Goal: Information Seeking & Learning: Find specific fact

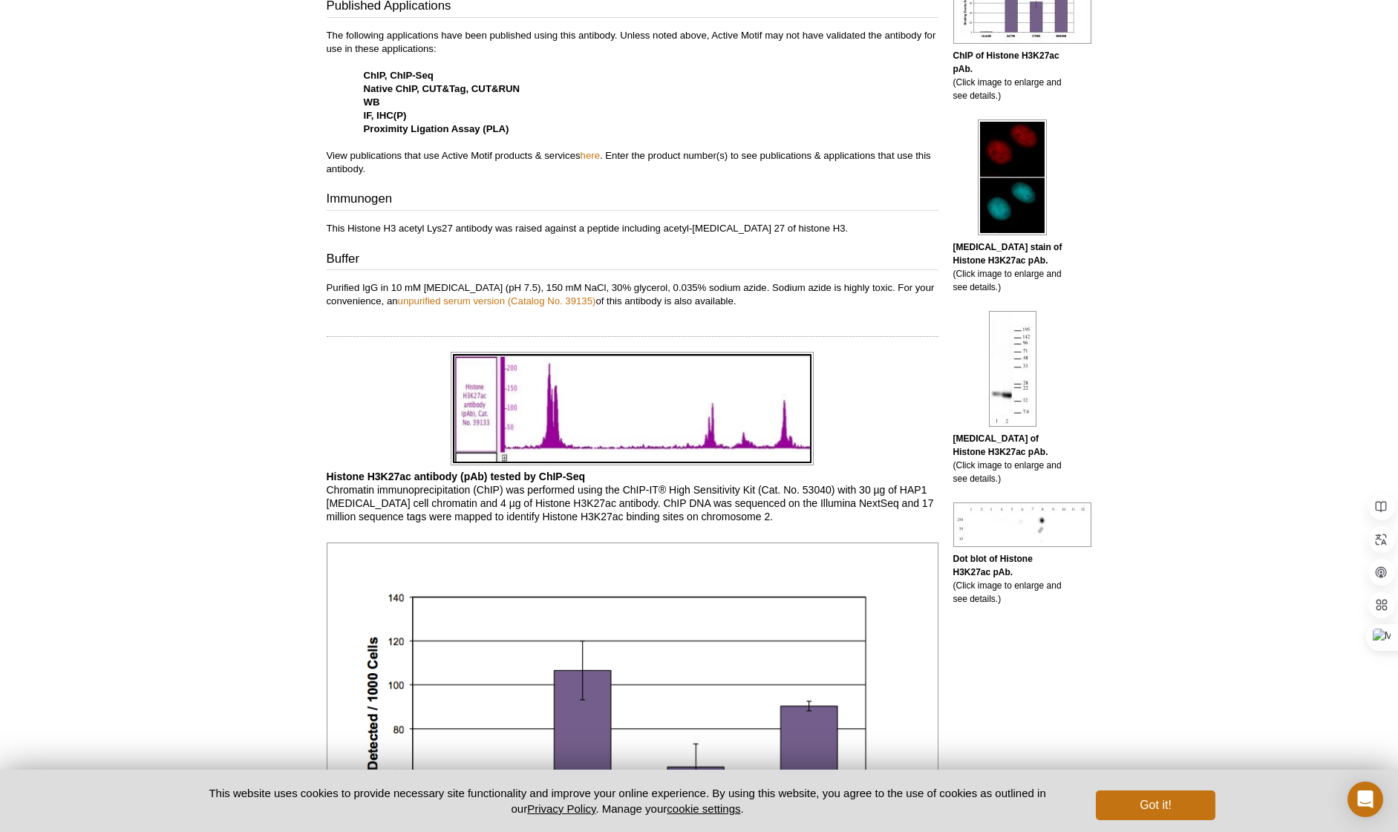
scroll to position [584, 0]
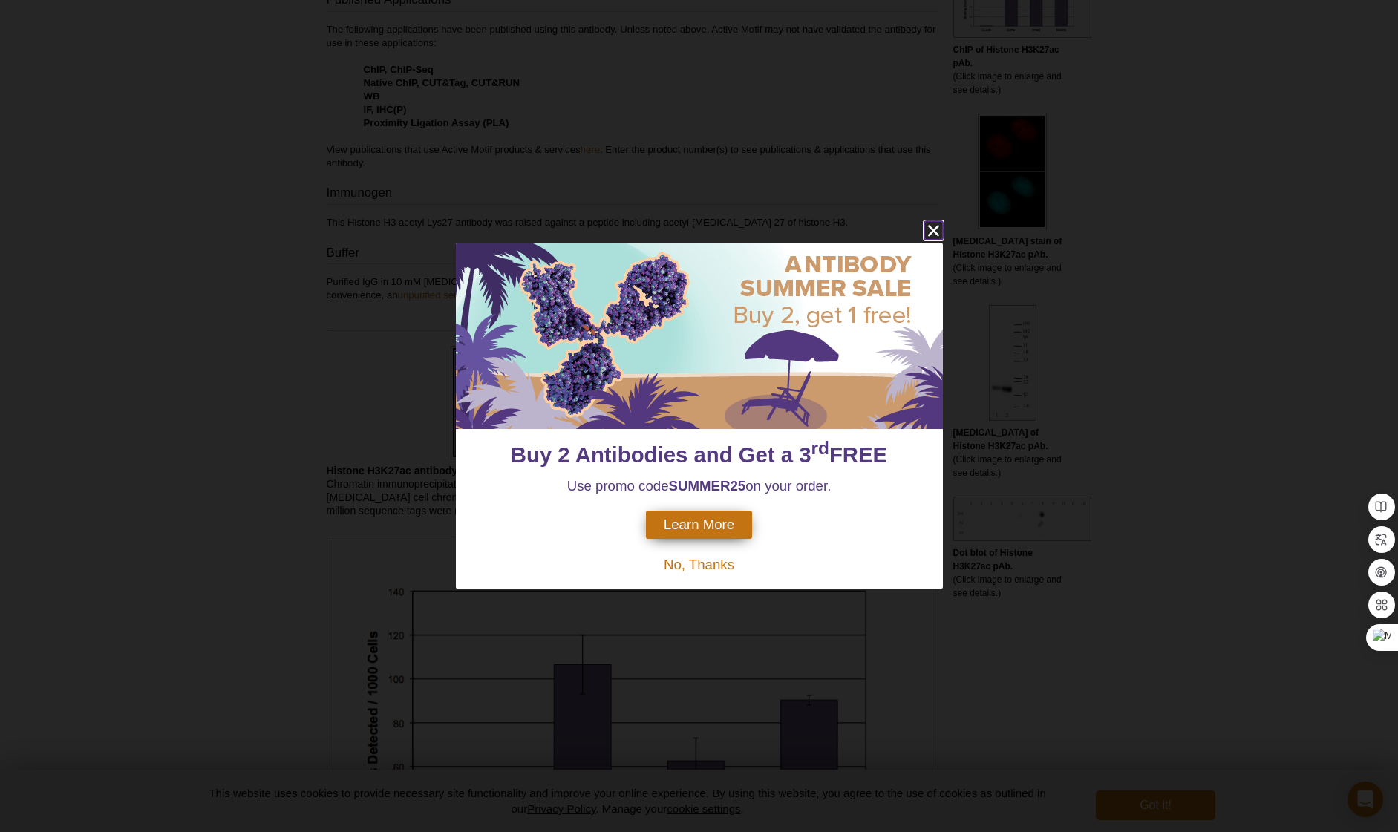
click at [933, 232] on icon "close" at bounding box center [932, 231] width 11 height 11
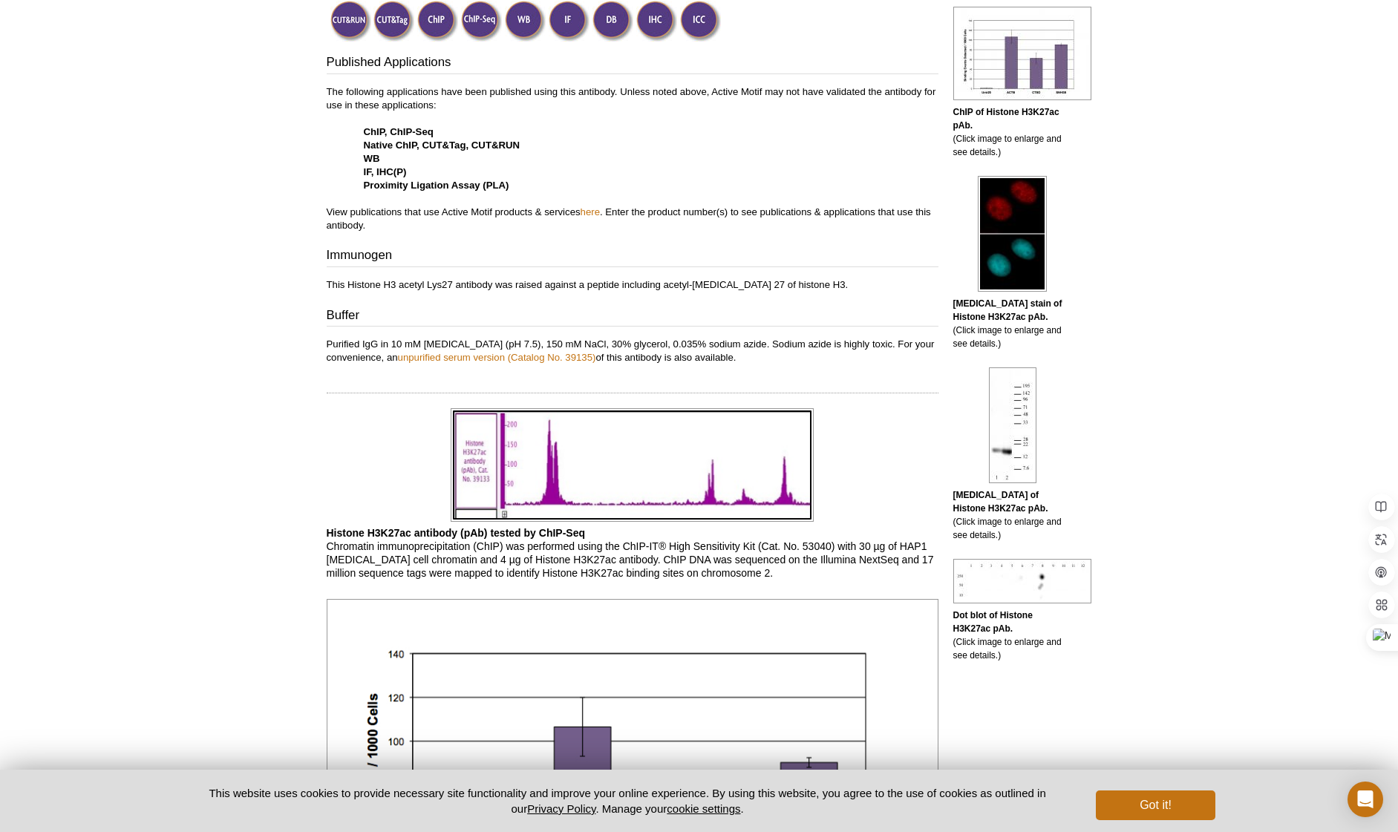
scroll to position [1263, 0]
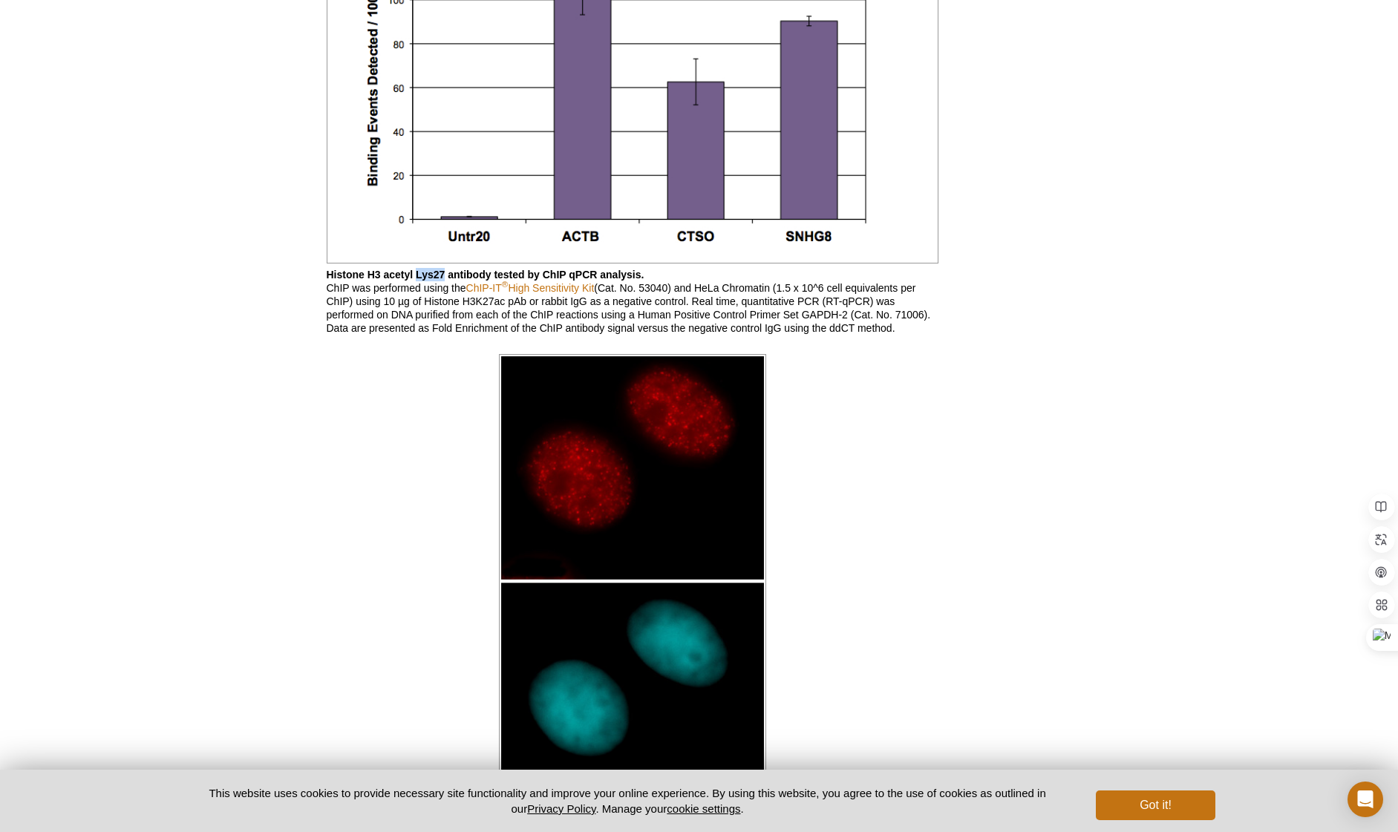
drag, startPoint x: 417, startPoint y: 268, endPoint x: 443, endPoint y: 272, distance: 27.0
click at [443, 272] on b "Histone H3 acetyl Lys27 antibody tested by ChIP qPCR analysis." at bounding box center [486, 275] width 318 height 12
copy b "Lys27"
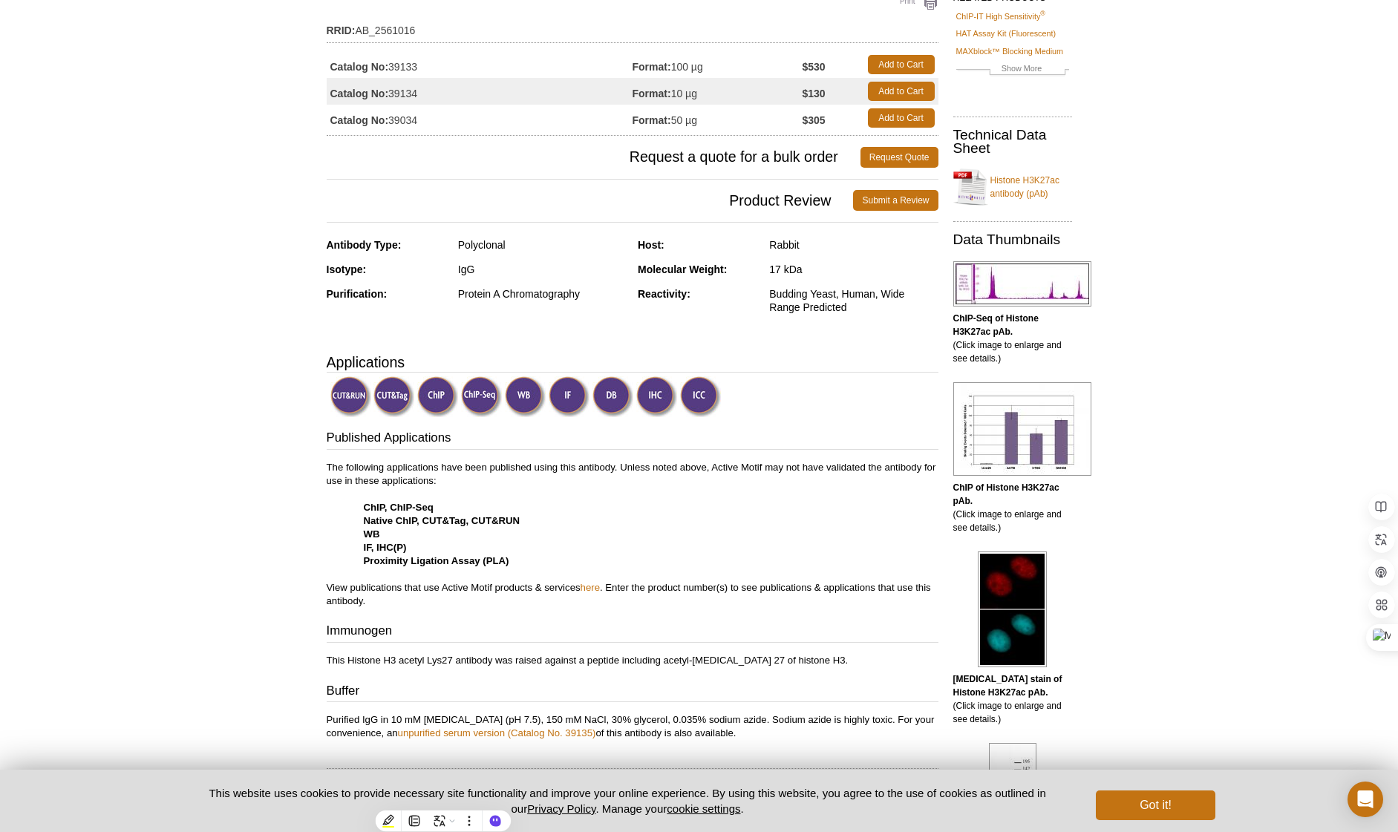
scroll to position [0, 0]
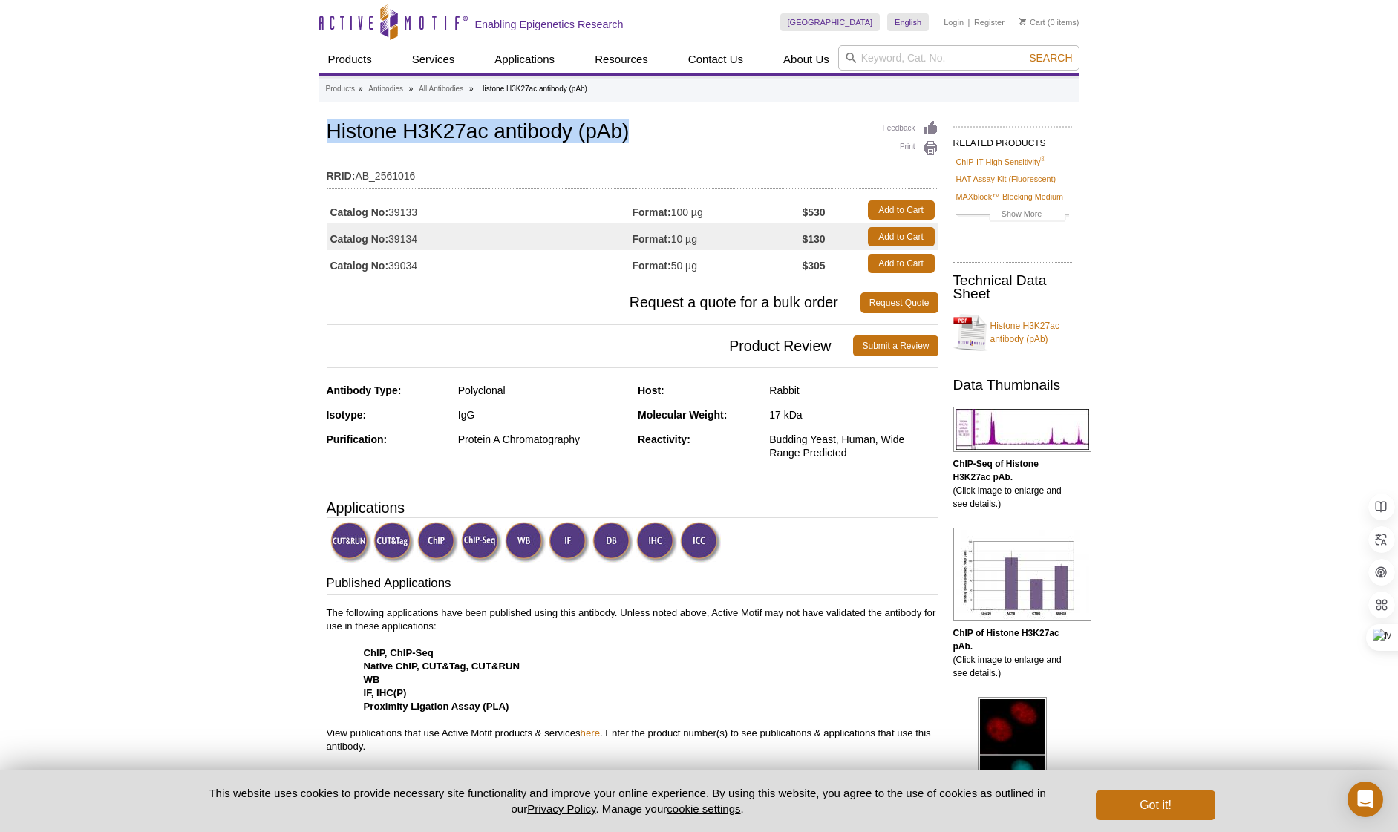
drag, startPoint x: 322, startPoint y: 130, endPoint x: 648, endPoint y: 128, distance: 326.7
copy h1 "Histone H3K27ac antibody (pAb)"
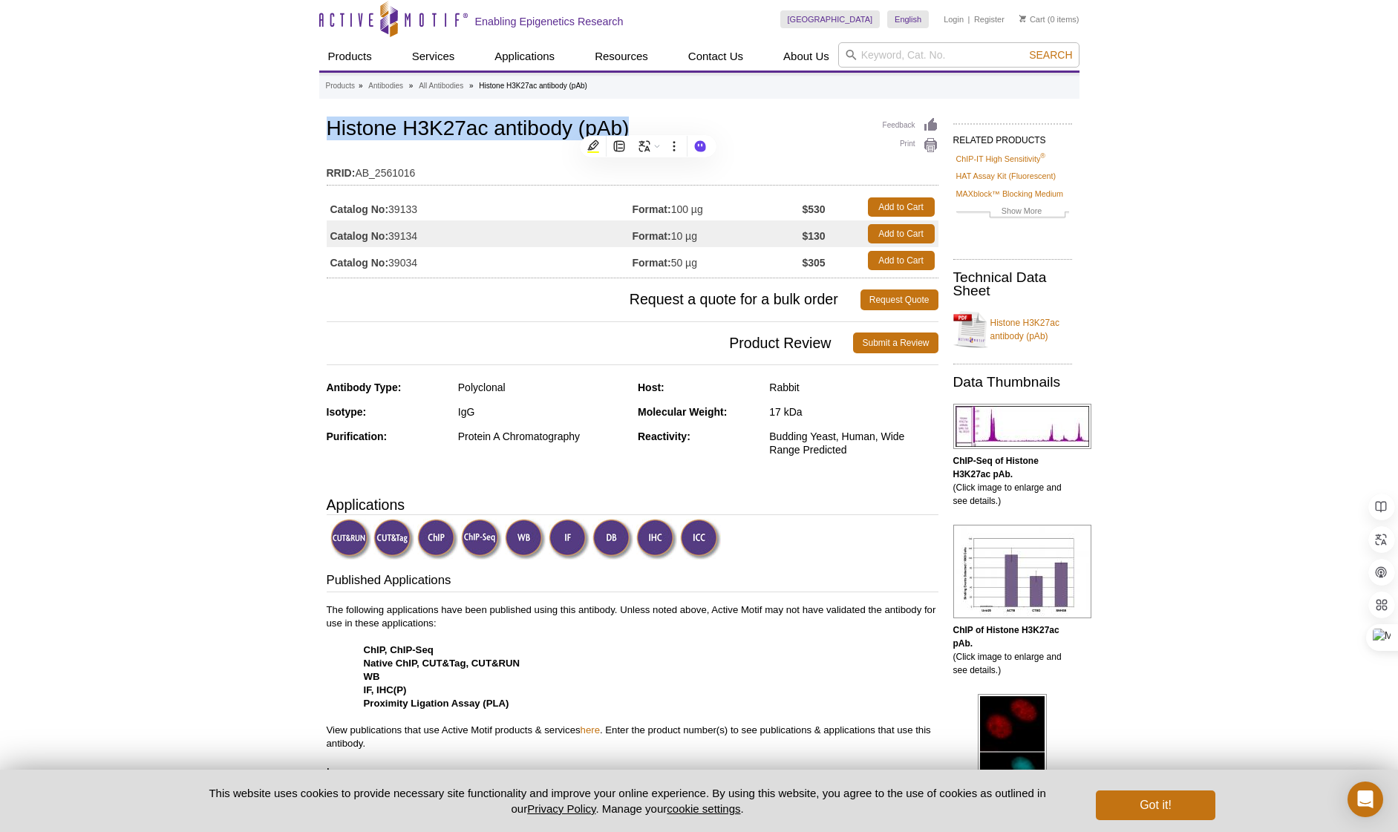
scroll to position [6, 0]
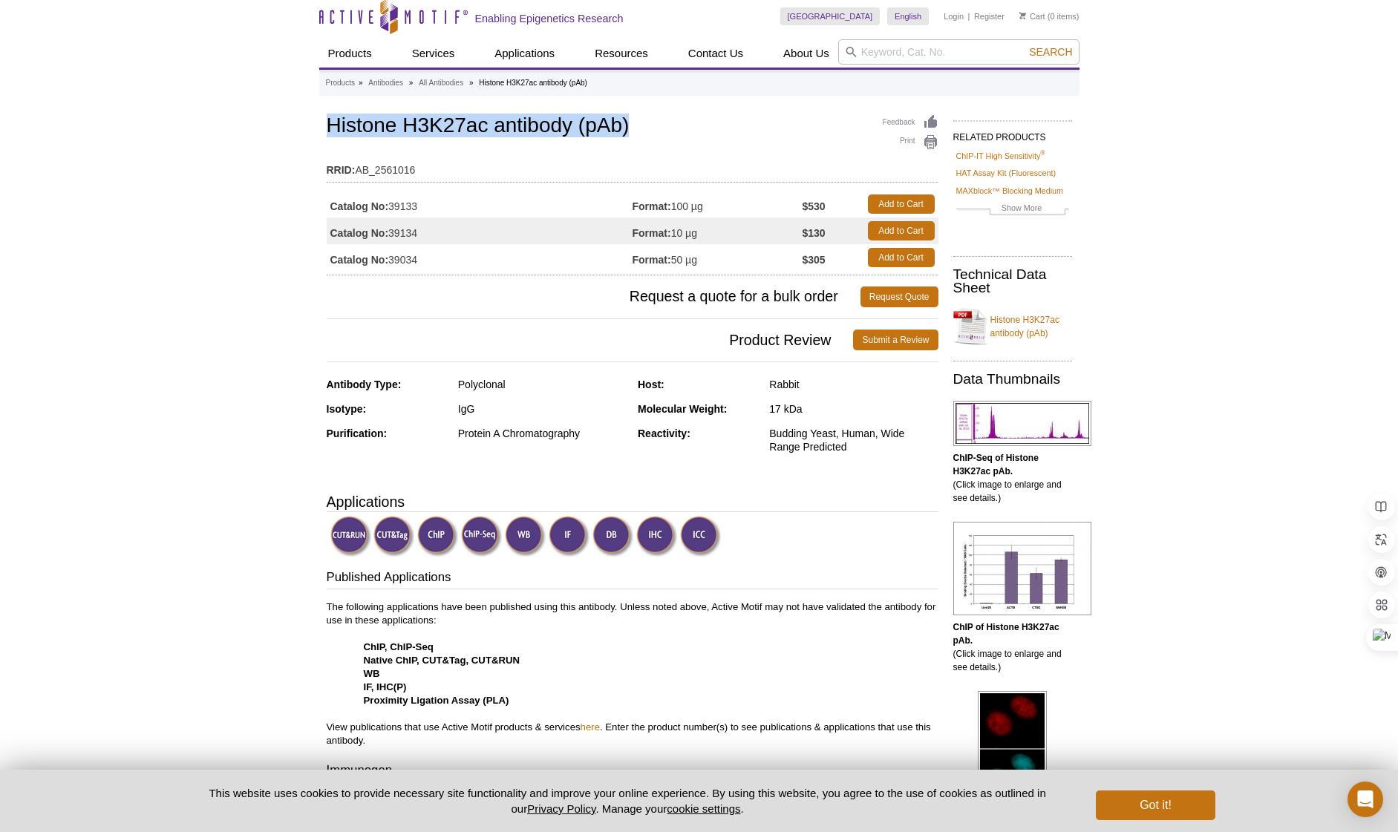
drag, startPoint x: 391, startPoint y: 205, endPoint x: 422, endPoint y: 209, distance: 31.5
click at [422, 209] on td "Catalog No: 39133" at bounding box center [480, 204] width 306 height 27
copy td "39133"
click at [545, 187] on table "Catalog No: 39133 Format: 100 µg $530 Add to Cart Catalog No: 39134 Format: 10 …" at bounding box center [633, 231] width 612 height 88
drag, startPoint x: 392, startPoint y: 210, endPoint x: 421, endPoint y: 209, distance: 29.0
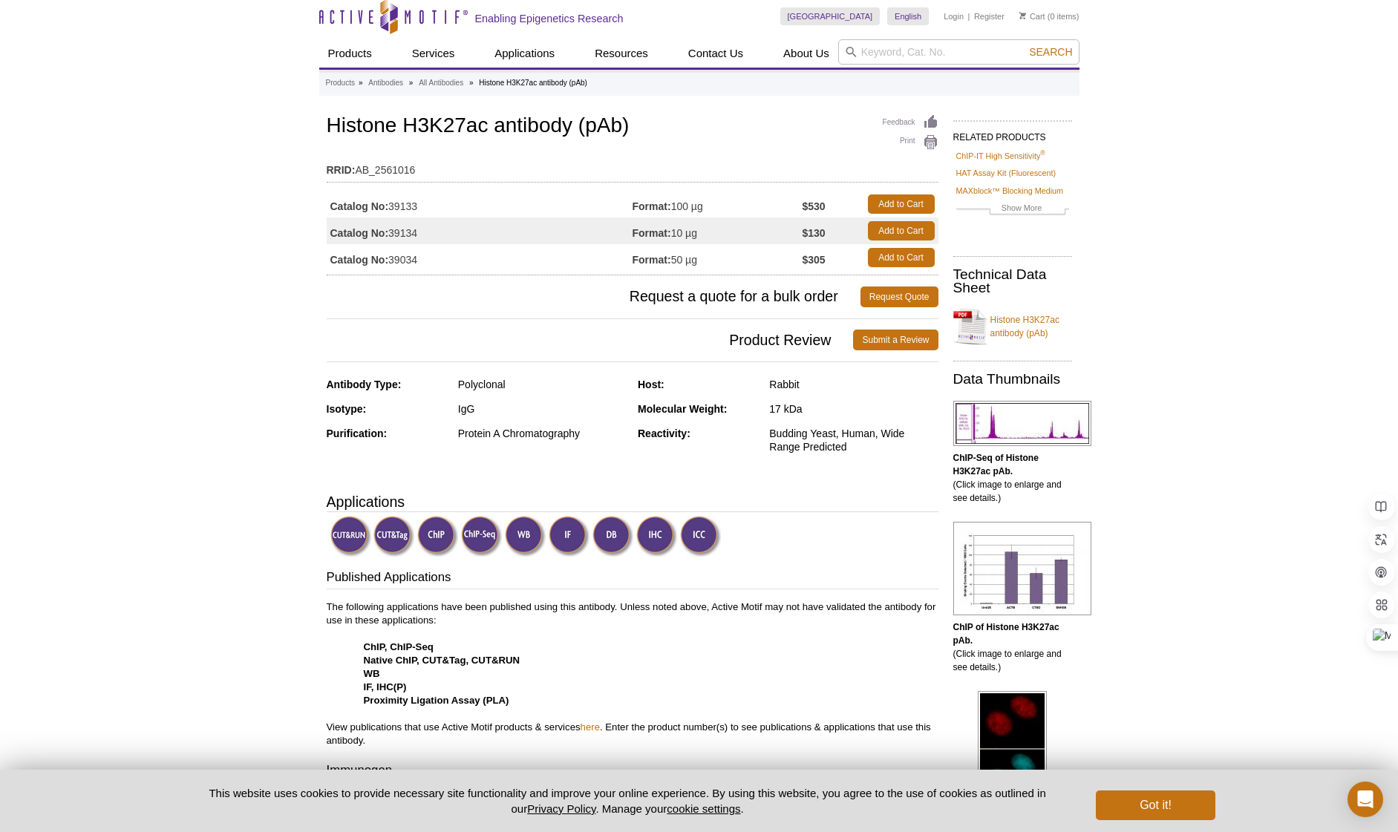
click at [421, 209] on td "Catalog No: 39133" at bounding box center [480, 204] width 306 height 27
drag, startPoint x: 419, startPoint y: 205, endPoint x: 391, endPoint y: 203, distance: 28.3
click at [391, 203] on td "Catalog No: 39133" at bounding box center [480, 204] width 306 height 27
copy td "39133"
